Goal: Information Seeking & Learning: Learn about a topic

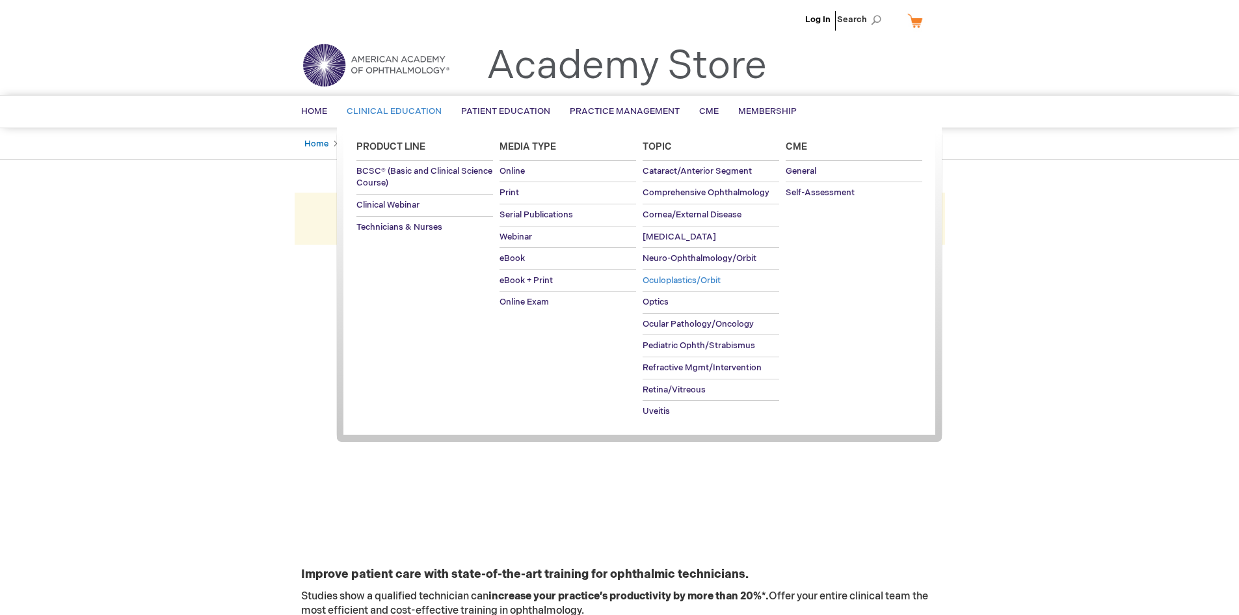
click at [697, 275] on span "Oculoplastics/Orbit" at bounding box center [682, 280] width 78 height 10
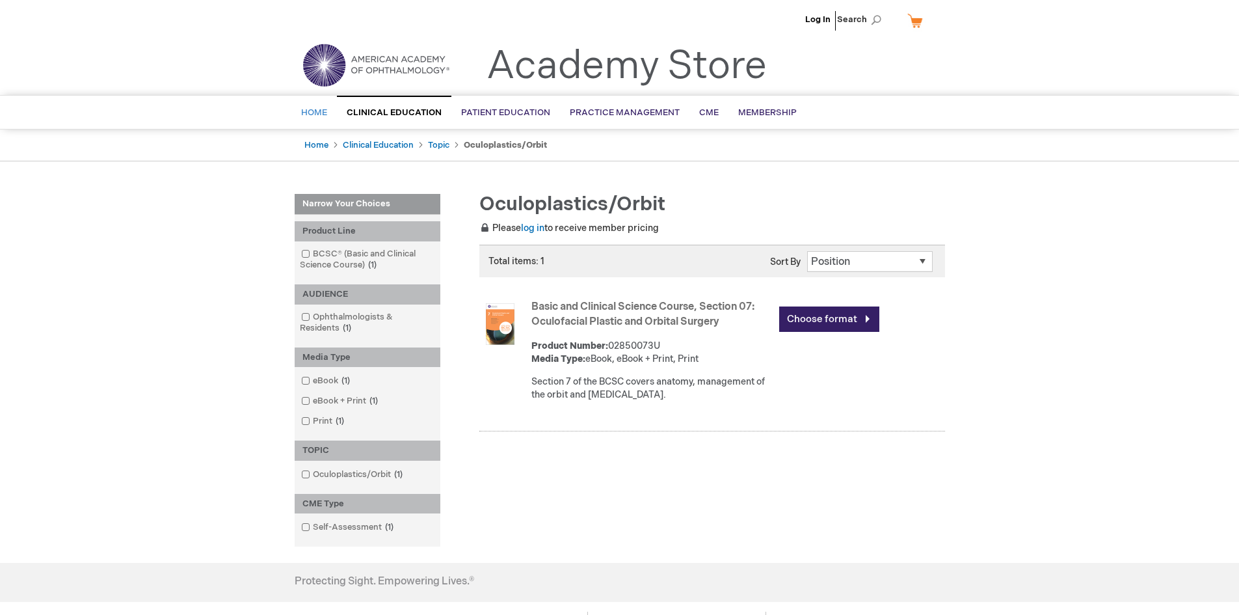
click at [311, 111] on span "Home" at bounding box center [314, 112] width 26 height 10
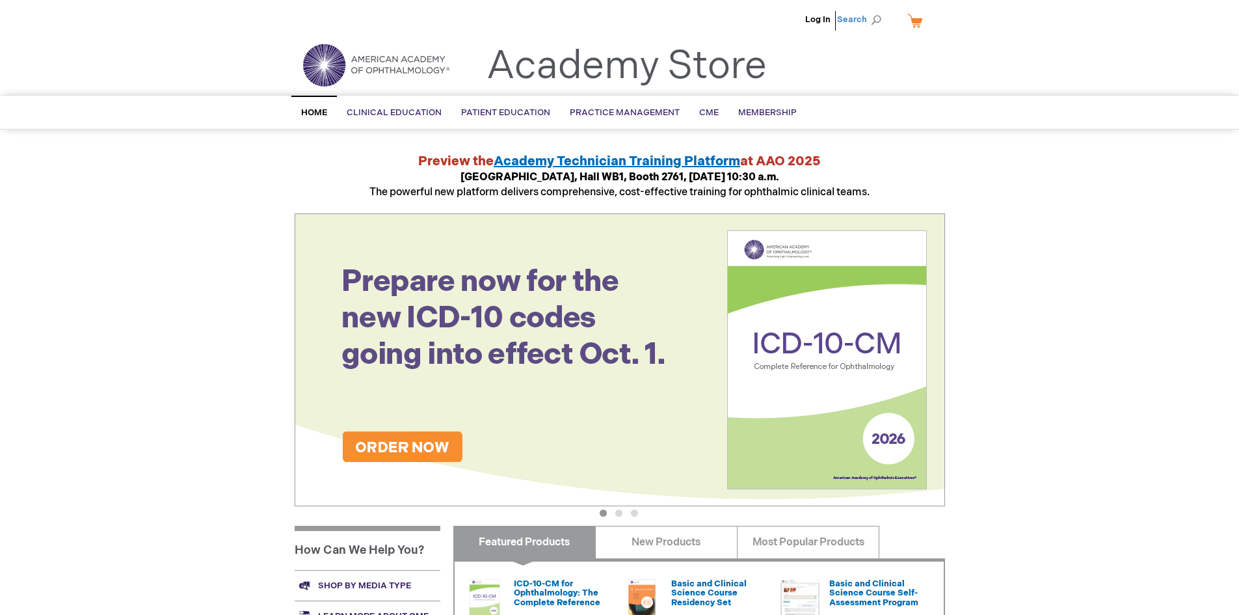
click at [876, 22] on span "Search" at bounding box center [861, 20] width 49 height 26
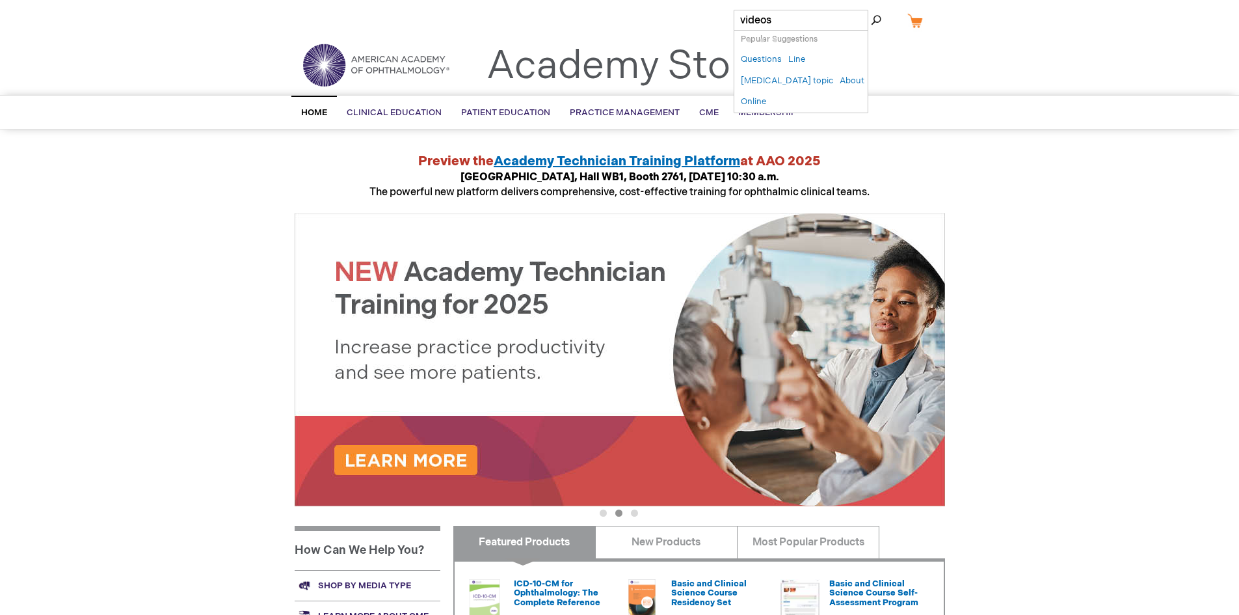
type input "videos"
click at [871, 10] on button "Search" at bounding box center [876, 20] width 10 height 21
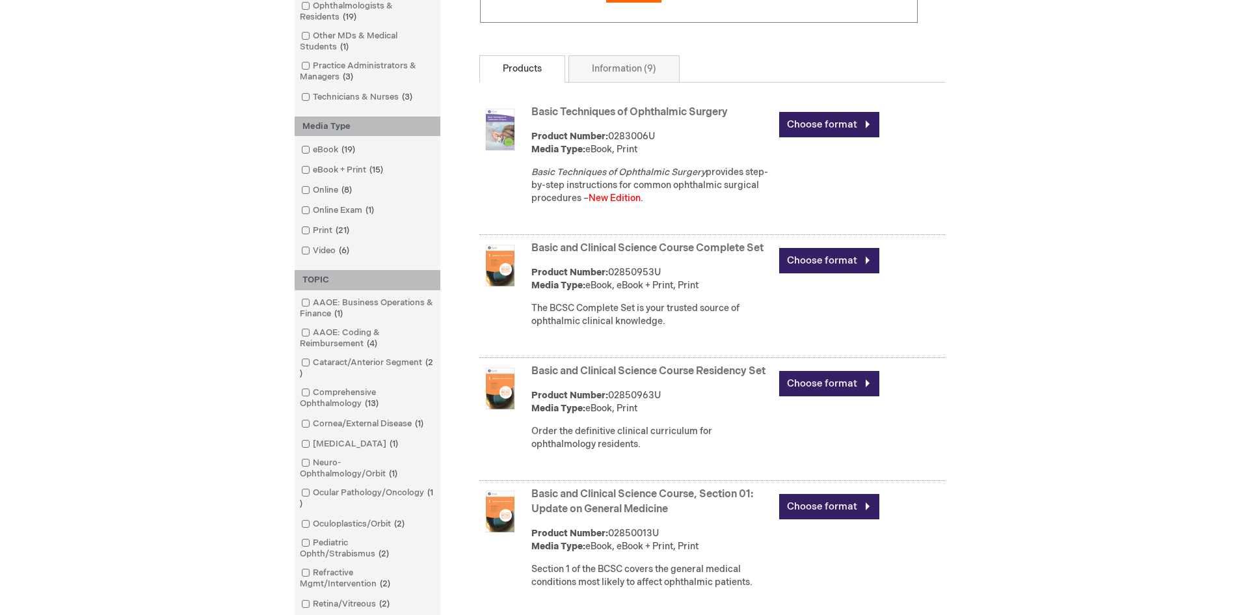
scroll to position [373, 0]
